Goal: Transaction & Acquisition: Download file/media

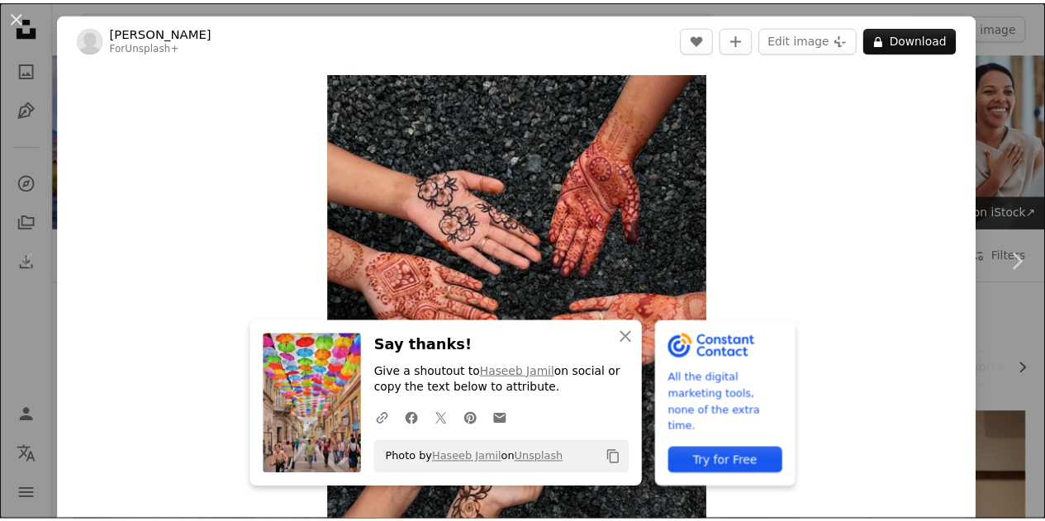
scroll to position [393, 0]
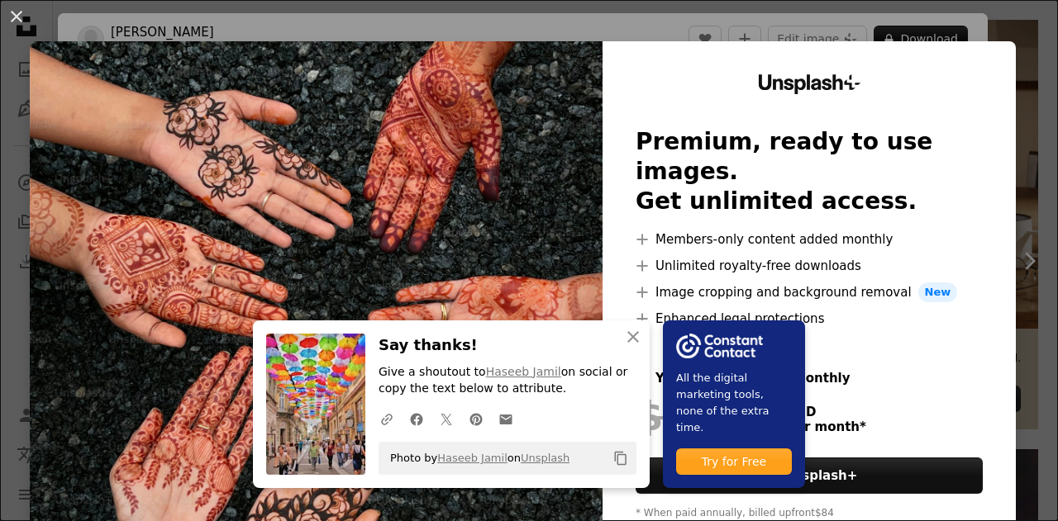
click at [1010, 155] on div "An X shape An X shape Close Say thanks! Give a shoutout to [PERSON_NAME] on soc…" at bounding box center [529, 260] width 1058 height 521
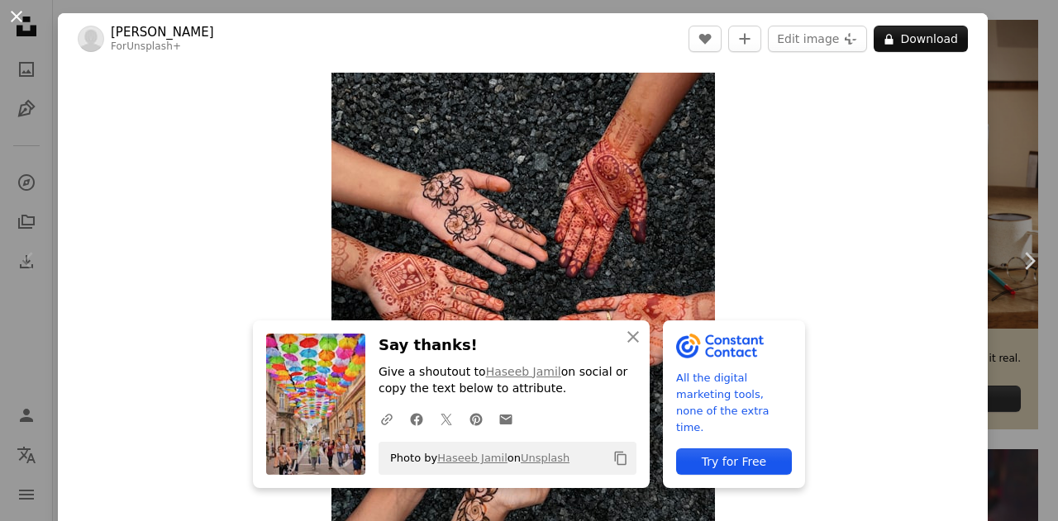
click at [20, 16] on button "An X shape" at bounding box center [17, 17] width 20 height 20
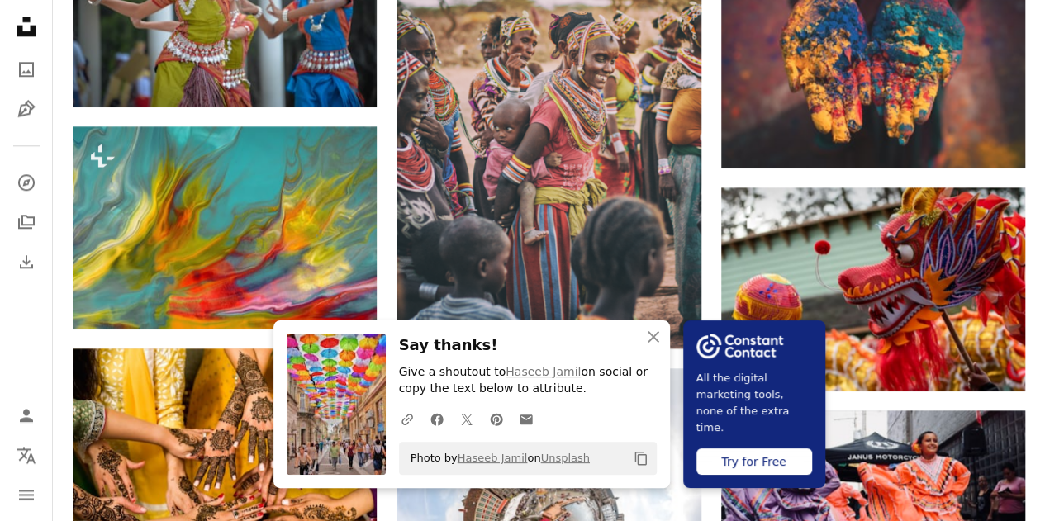
scroll to position [939, 0]
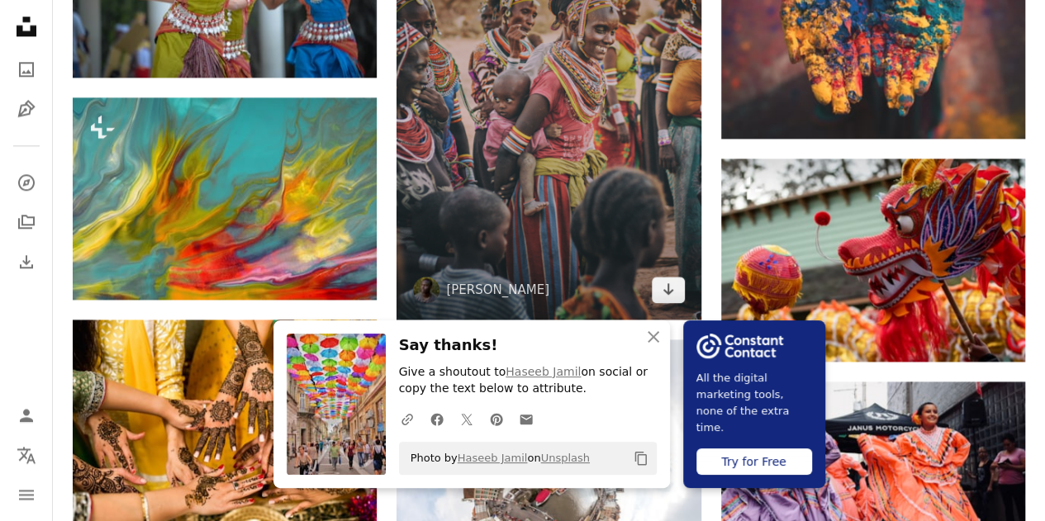
click at [543, 183] on img at bounding box center [549, 104] width 304 height 432
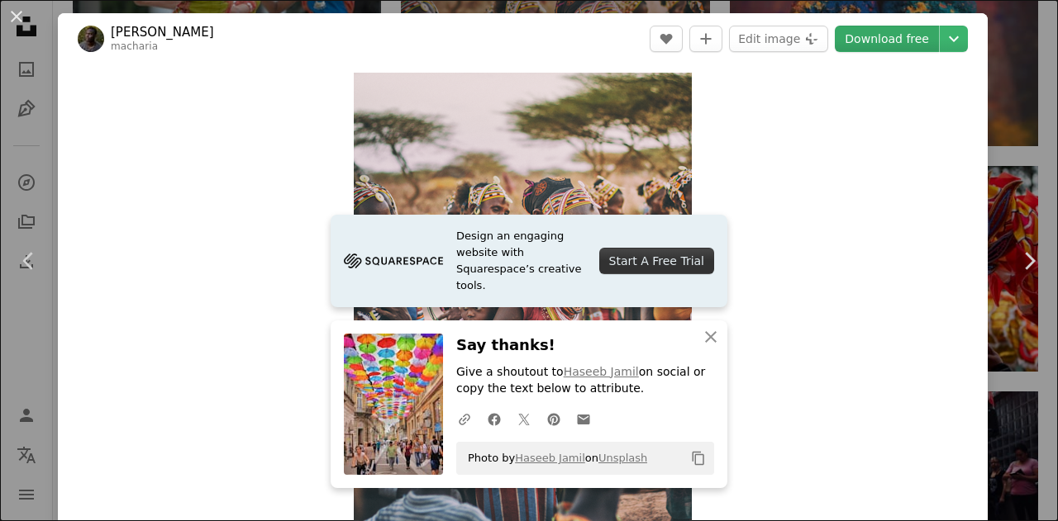
click at [854, 43] on link "Download free" at bounding box center [887, 39] width 104 height 26
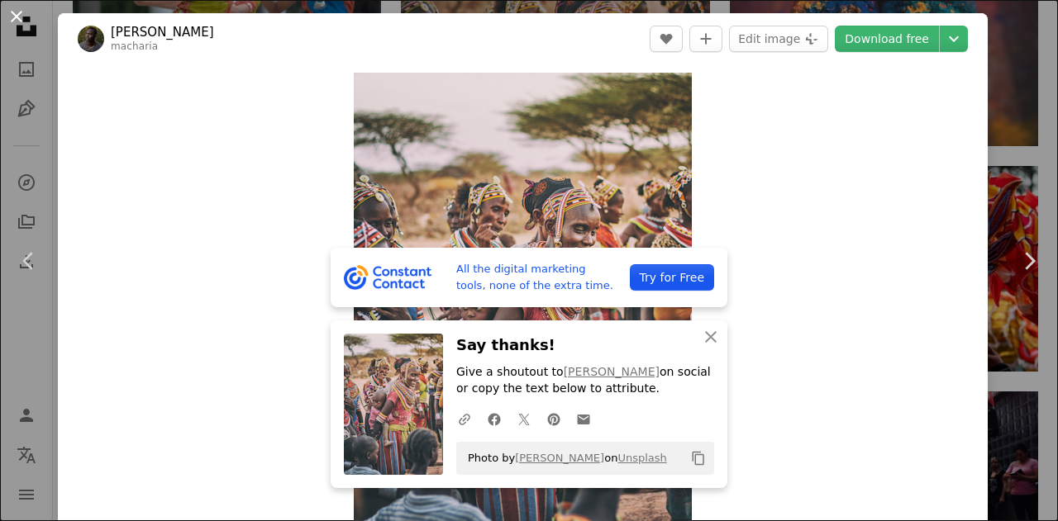
click at [17, 17] on button "An X shape" at bounding box center [17, 17] width 20 height 20
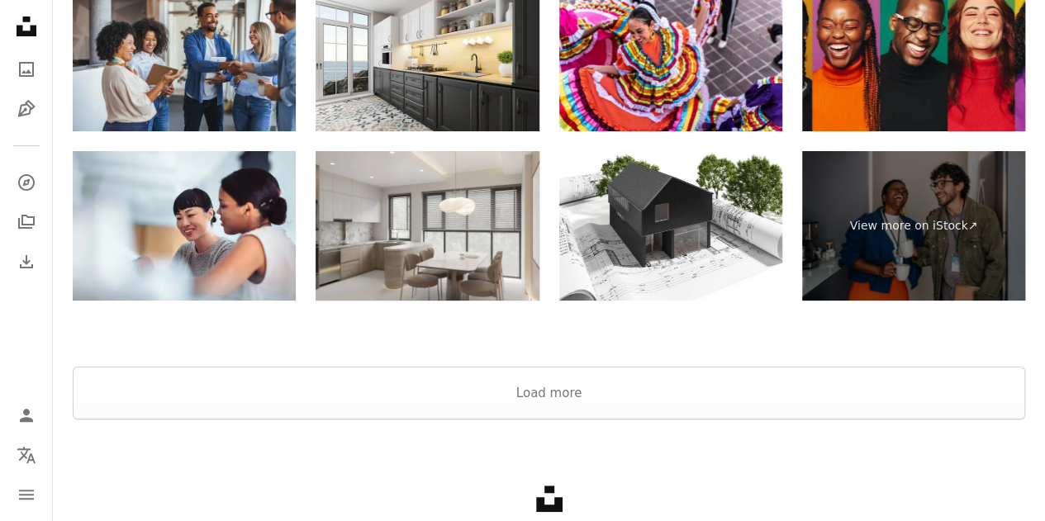
scroll to position [3188, 0]
